Goal: Information Seeking & Learning: Learn about a topic

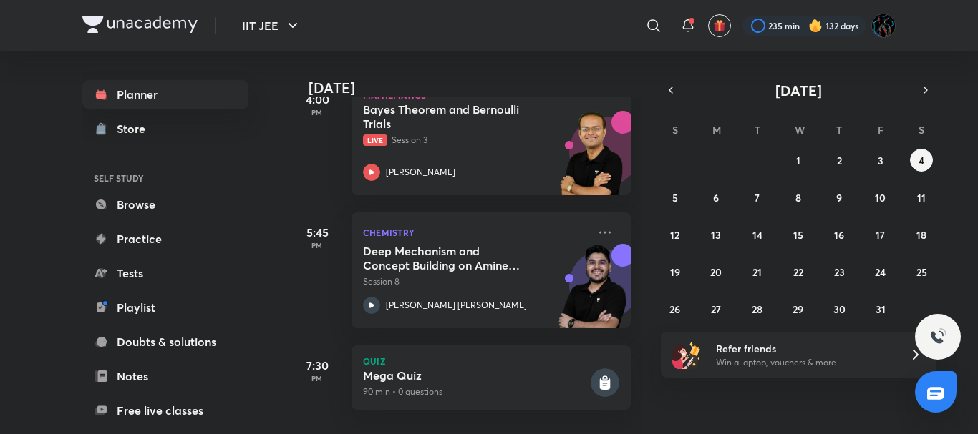
scroll to position [472, 0]
click at [419, 134] on p "Live Session 3" at bounding box center [475, 140] width 225 height 13
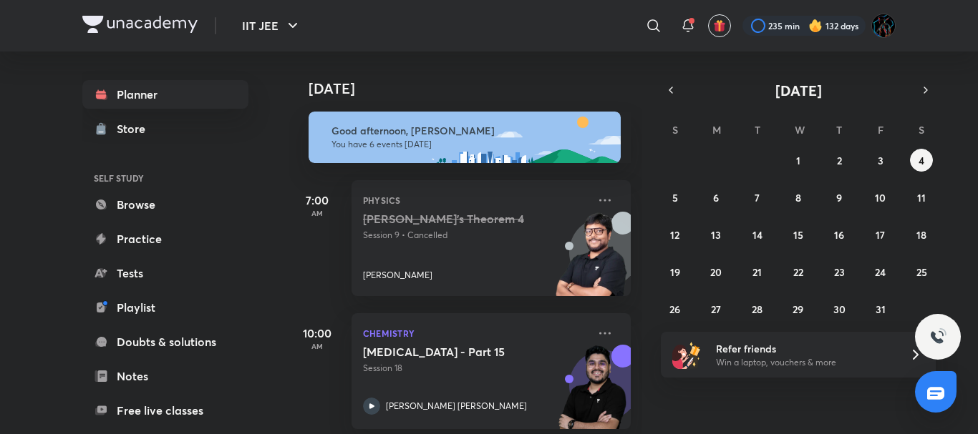
click at [157, 18] on img at bounding box center [139, 24] width 115 height 17
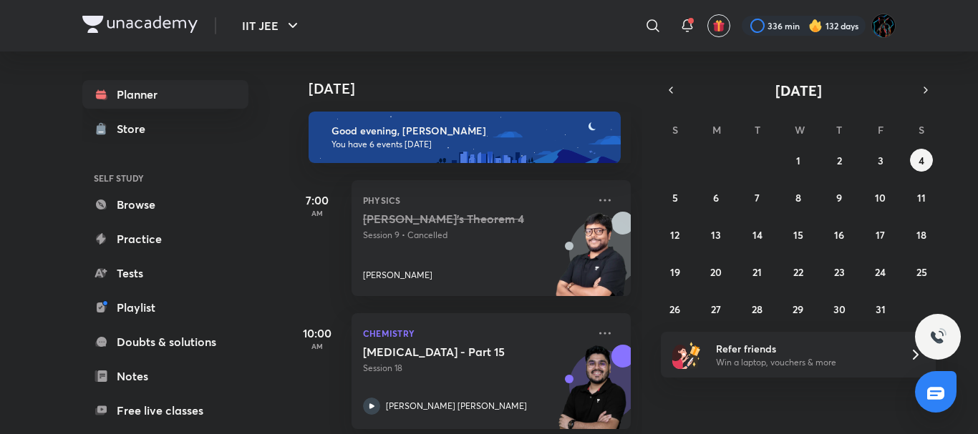
click at [826, 26] on div at bounding box center [804, 26] width 124 height 20
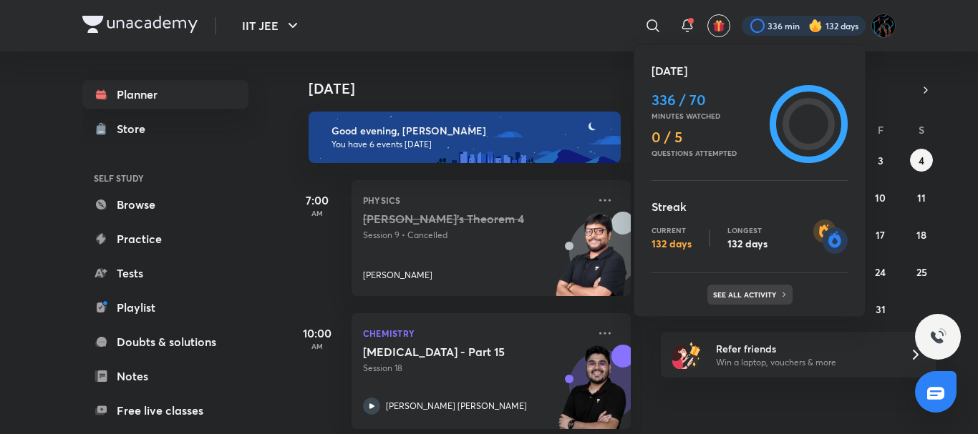
click at [743, 296] on p "See all activity" at bounding box center [746, 295] width 67 height 9
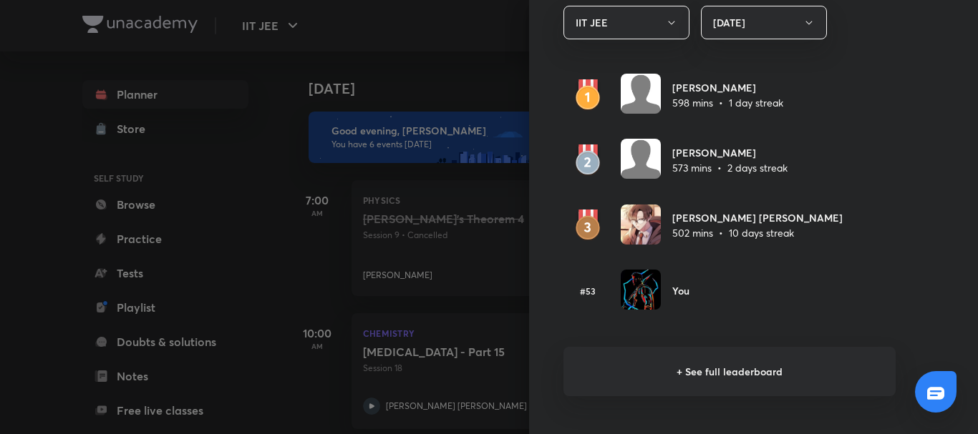
scroll to position [850, 0]
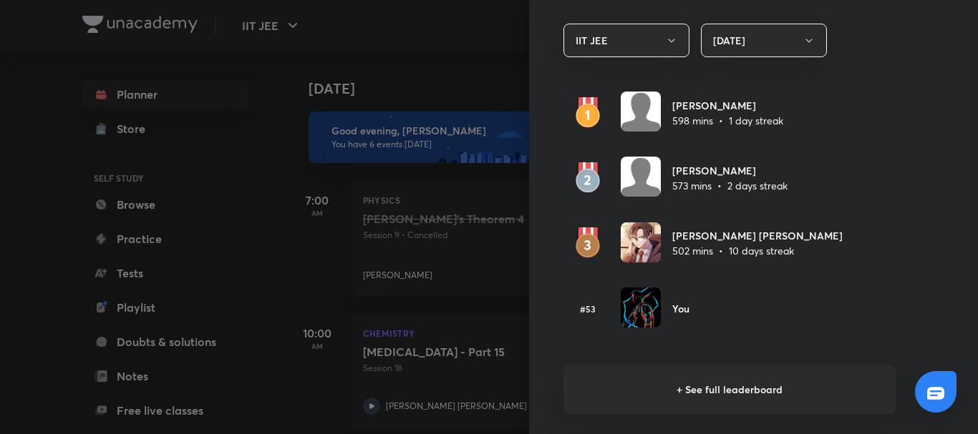
click at [696, 383] on h6 "+ See full leaderboard" at bounding box center [729, 389] width 332 height 49
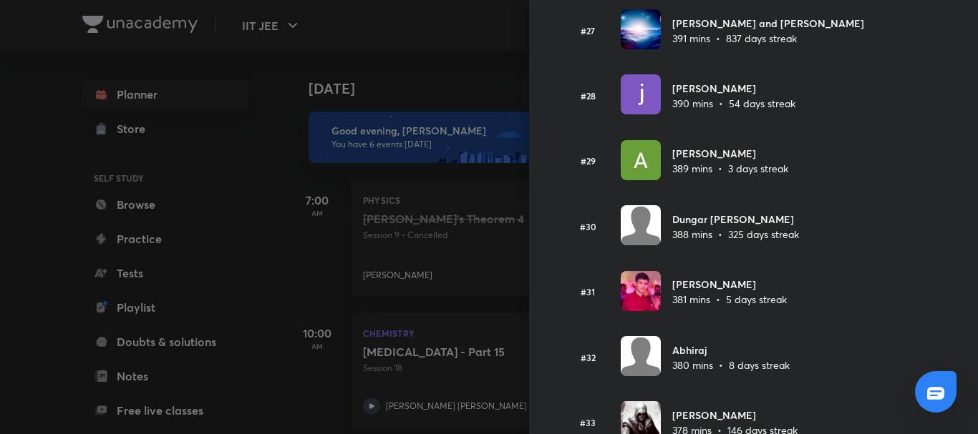
scroll to position [2272, 0]
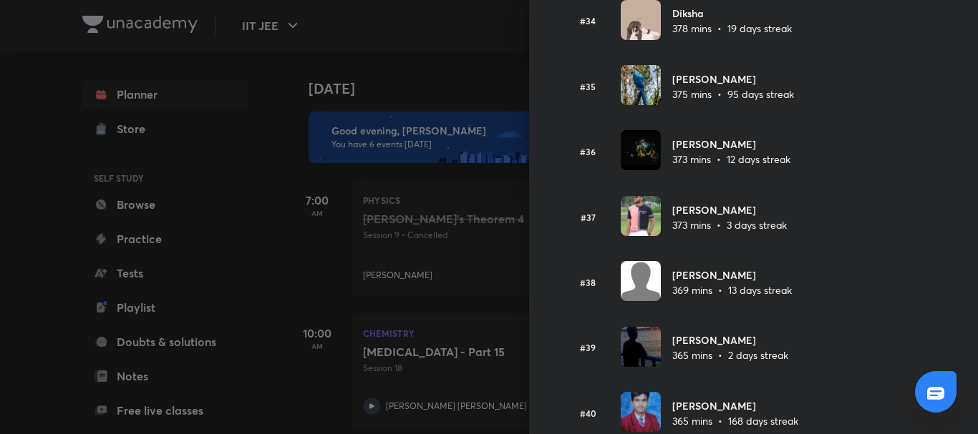
click at [467, 82] on div at bounding box center [489, 217] width 978 height 434
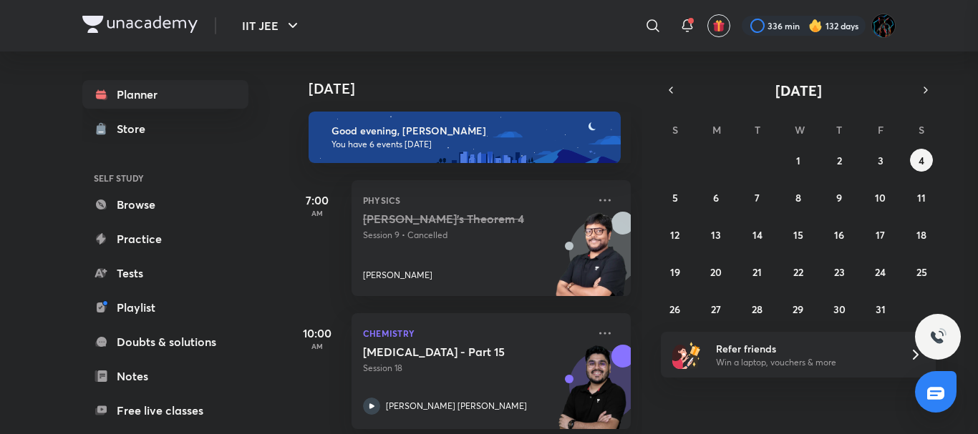
scroll to position [0, 0]
click at [538, 84] on h4 "[DATE]" at bounding box center [476, 88] width 336 height 17
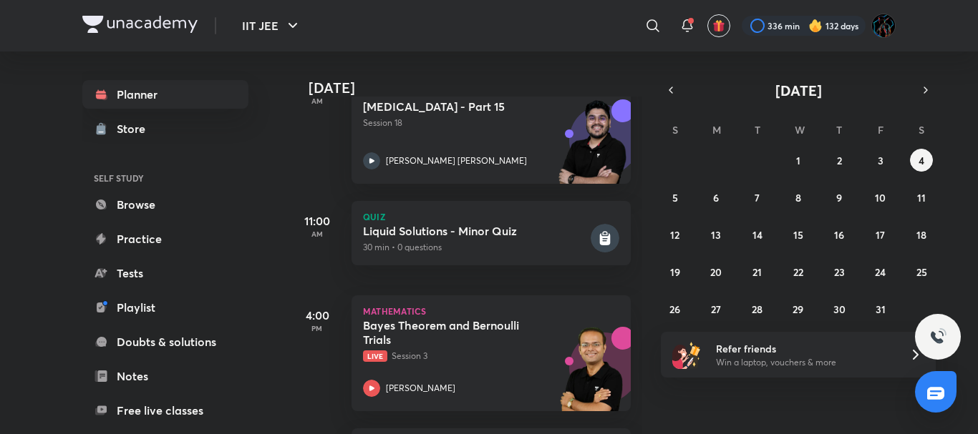
scroll to position [37, 0]
